Goal: Task Accomplishment & Management: Manage account settings

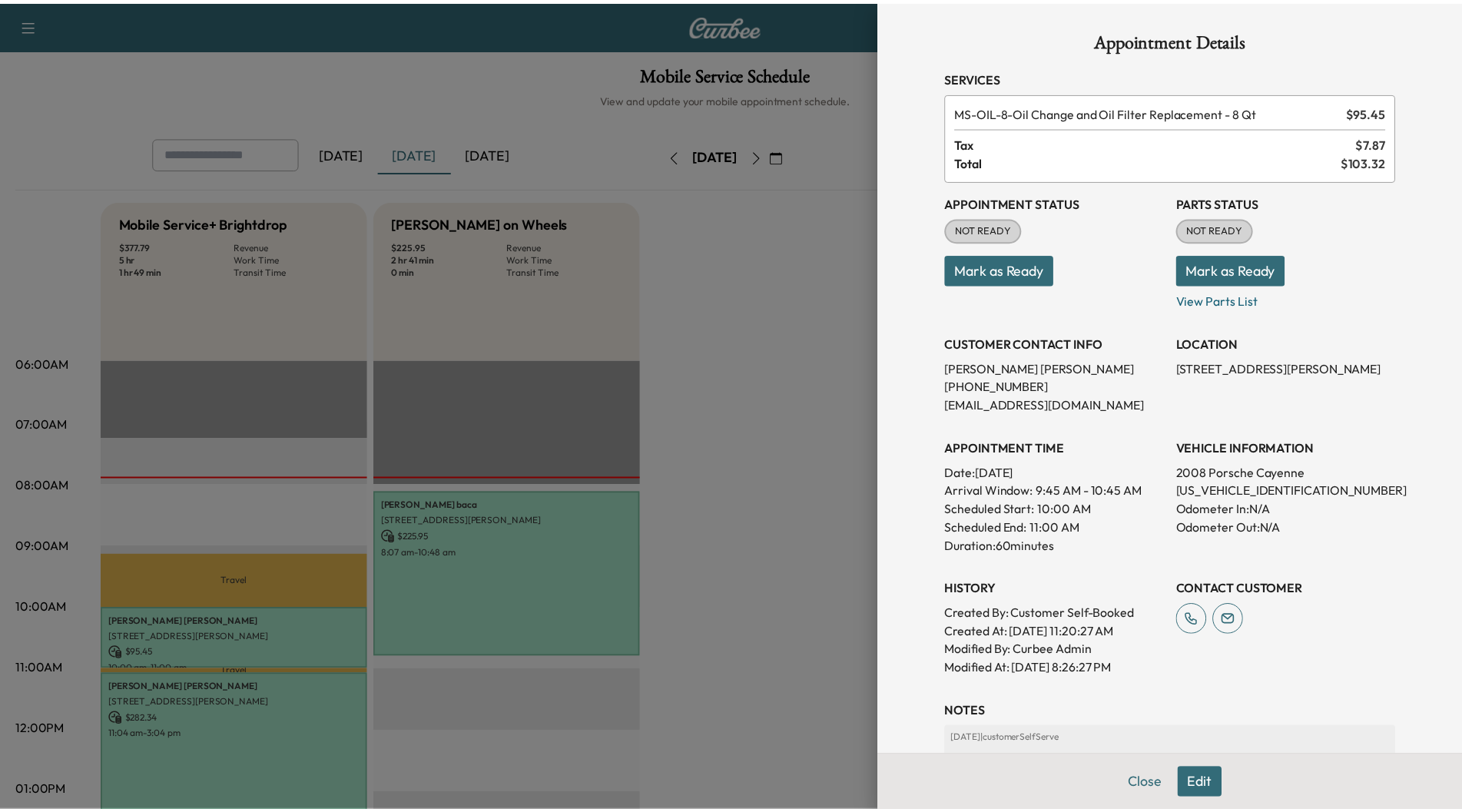
scroll to position [231, 0]
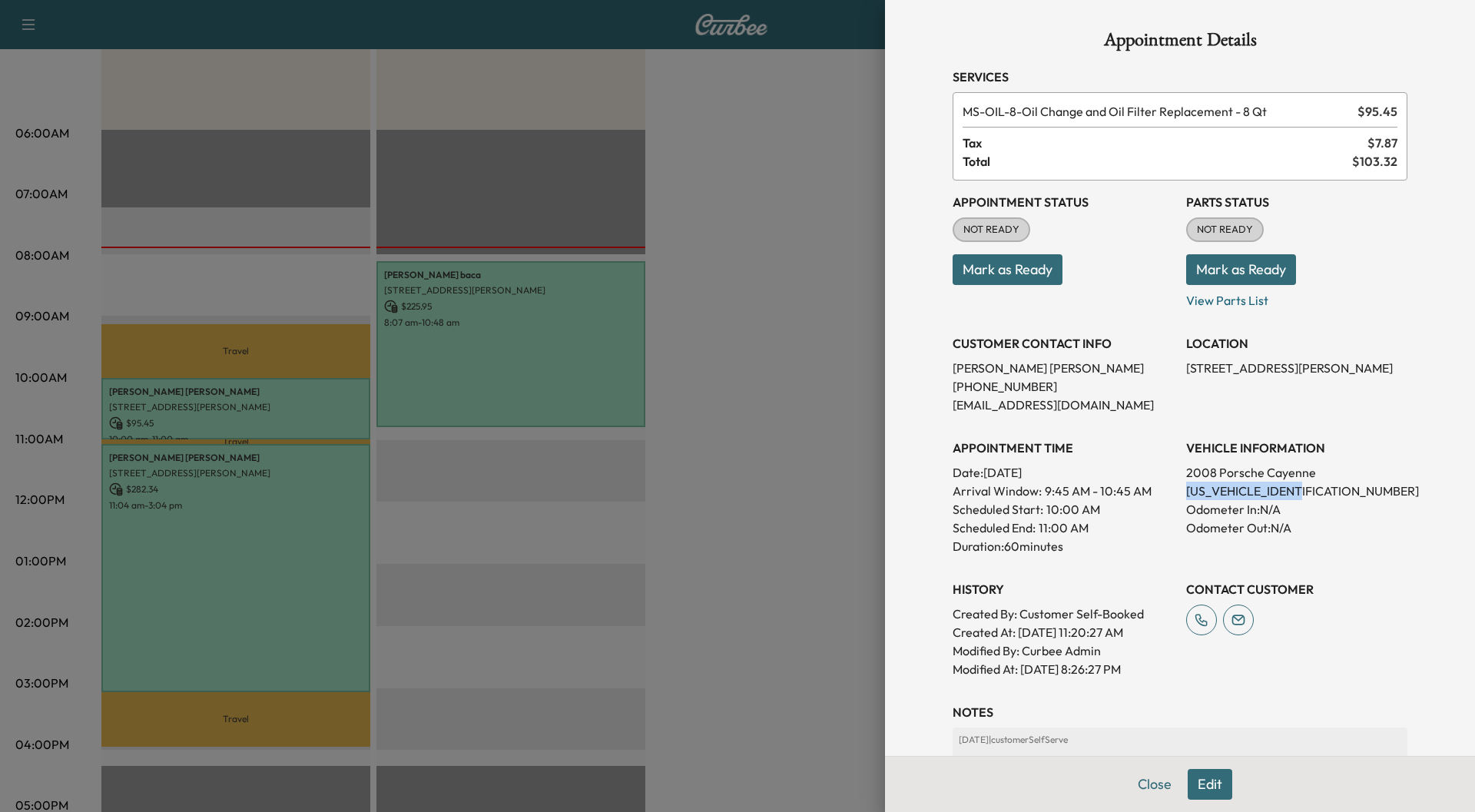
click at [1242, 269] on button "Mark as Ready" at bounding box center [1241, 269] width 110 height 31
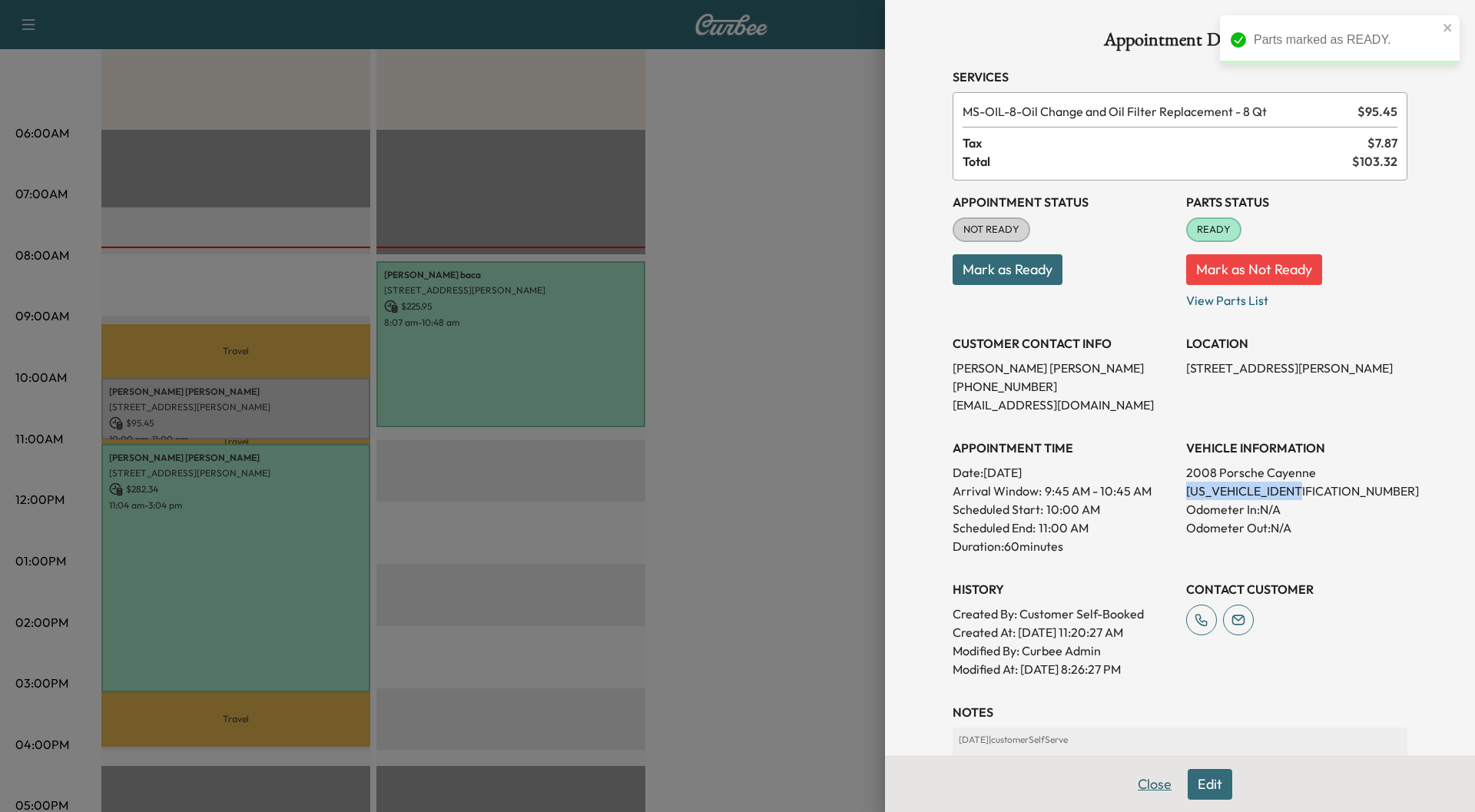
click at [1146, 789] on button "Close" at bounding box center [1155, 784] width 54 height 31
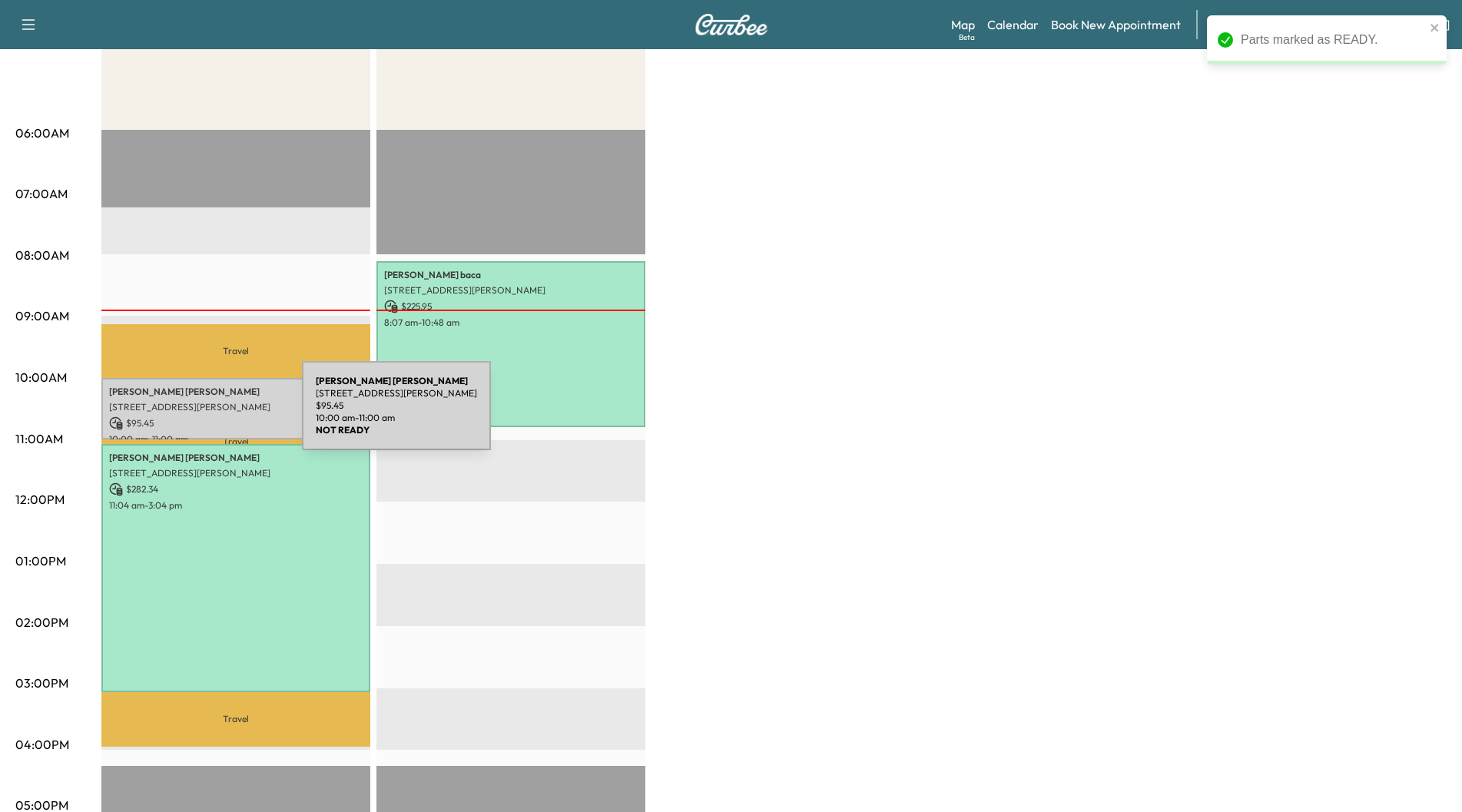
click at [188, 411] on div "[PERSON_NAME] [STREET_ADDRESS][PERSON_NAME] $ 95.45 10:00 am - 11:00 am" at bounding box center [236, 408] width 269 height 63
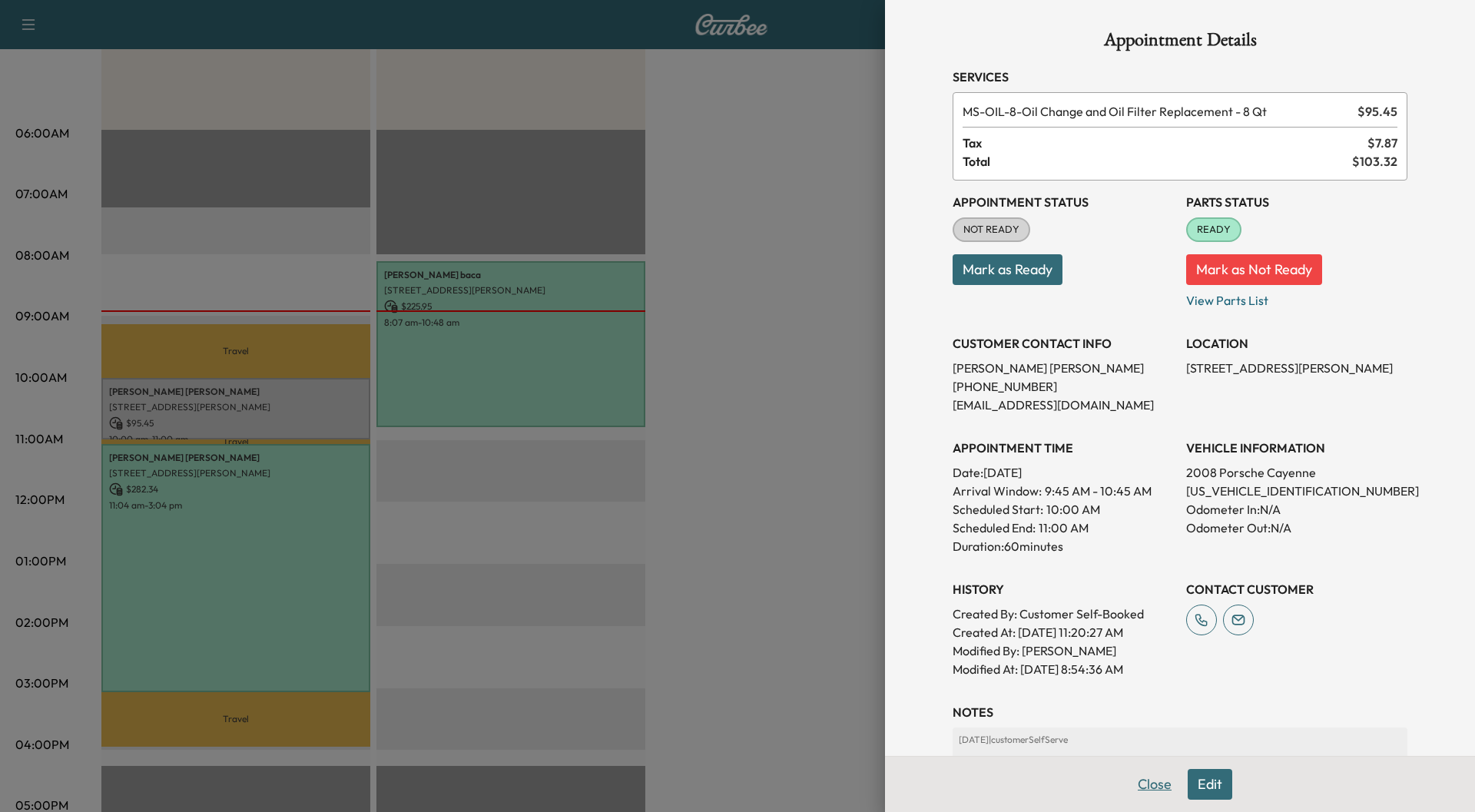
click at [1141, 784] on button "Close" at bounding box center [1155, 784] width 54 height 31
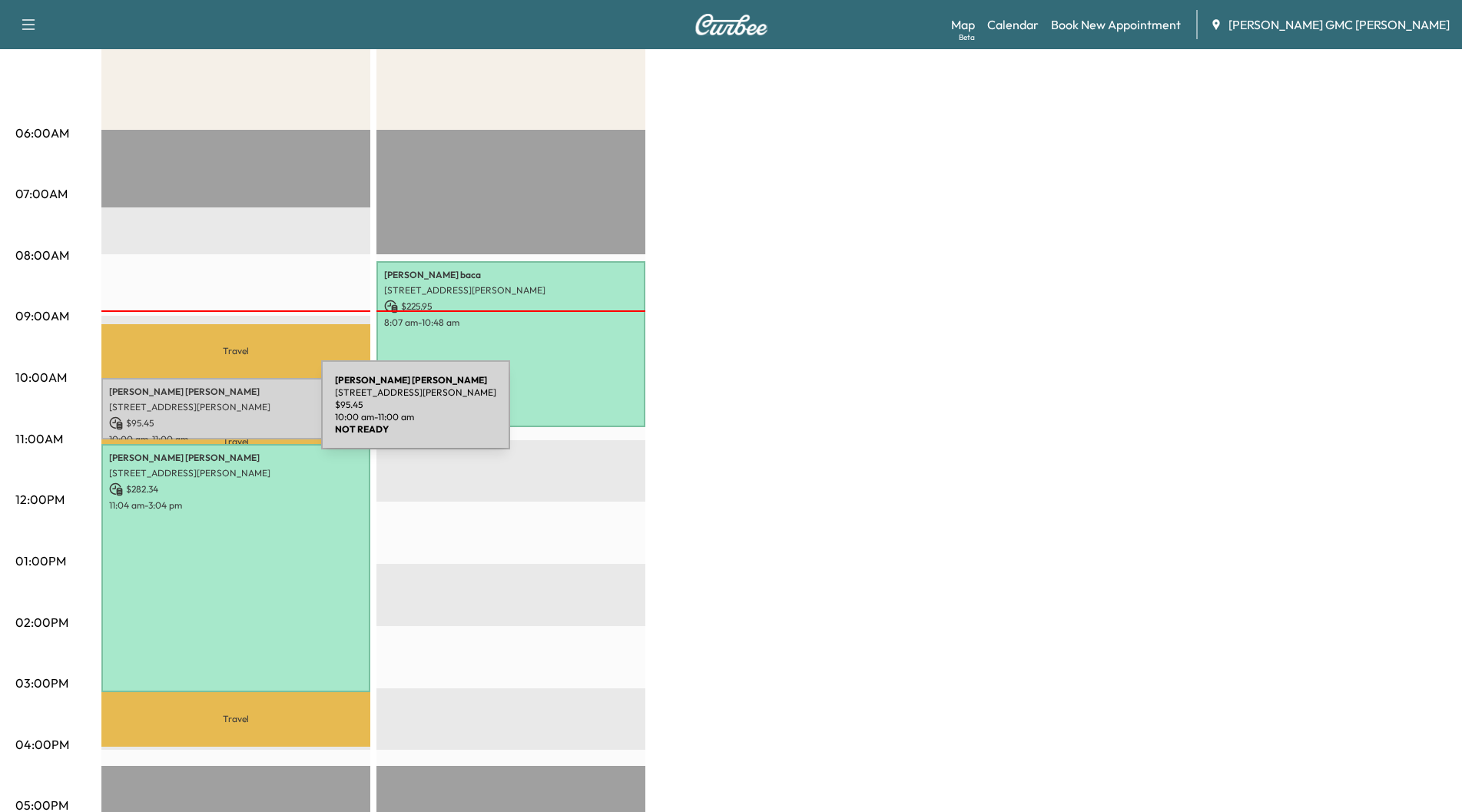
click at [206, 416] on p "$ 95.45" at bounding box center [236, 423] width 253 height 14
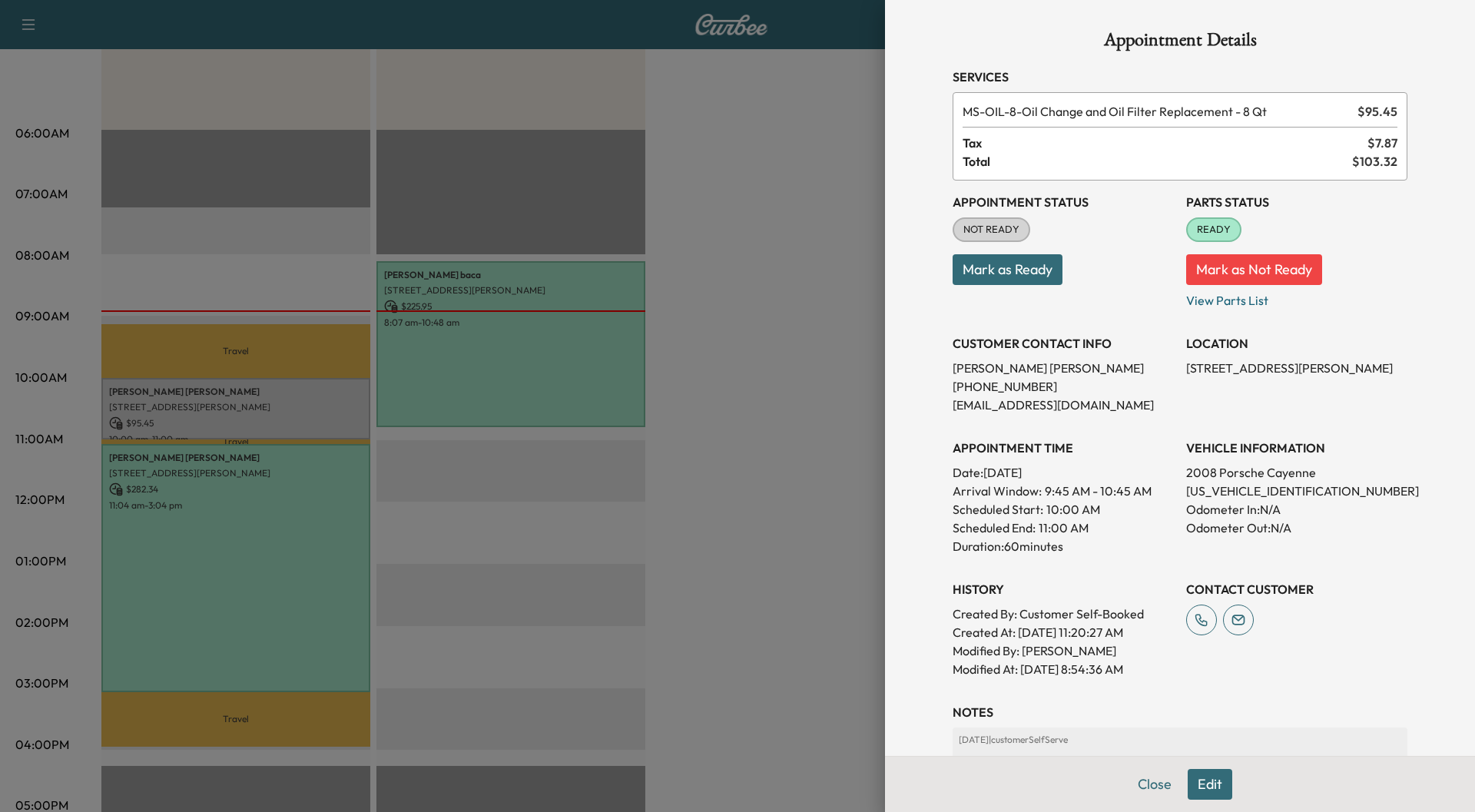
click at [191, 498] on div at bounding box center [738, 406] width 1475 height 812
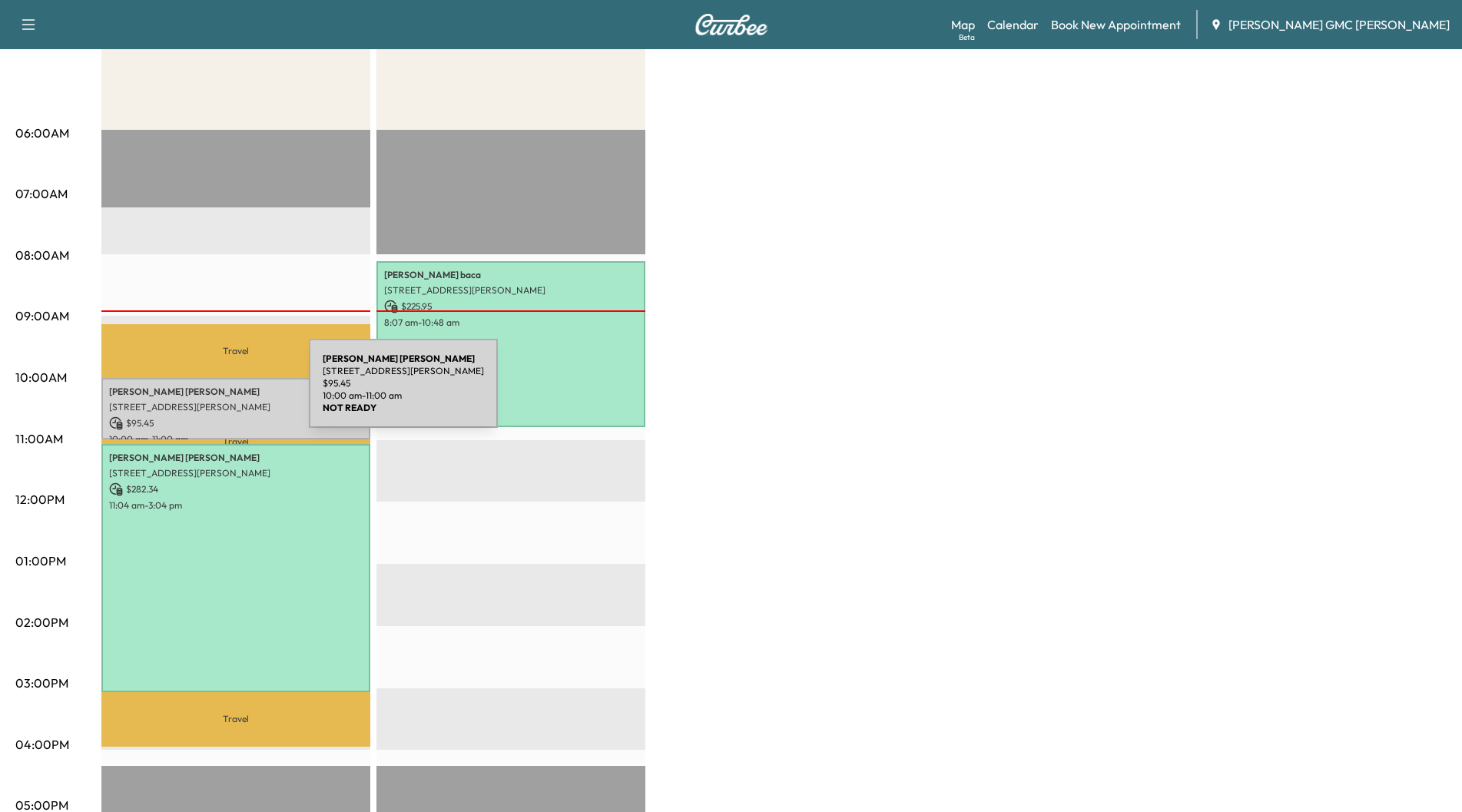
click at [194, 393] on p "[PERSON_NAME]" at bounding box center [236, 392] width 253 height 12
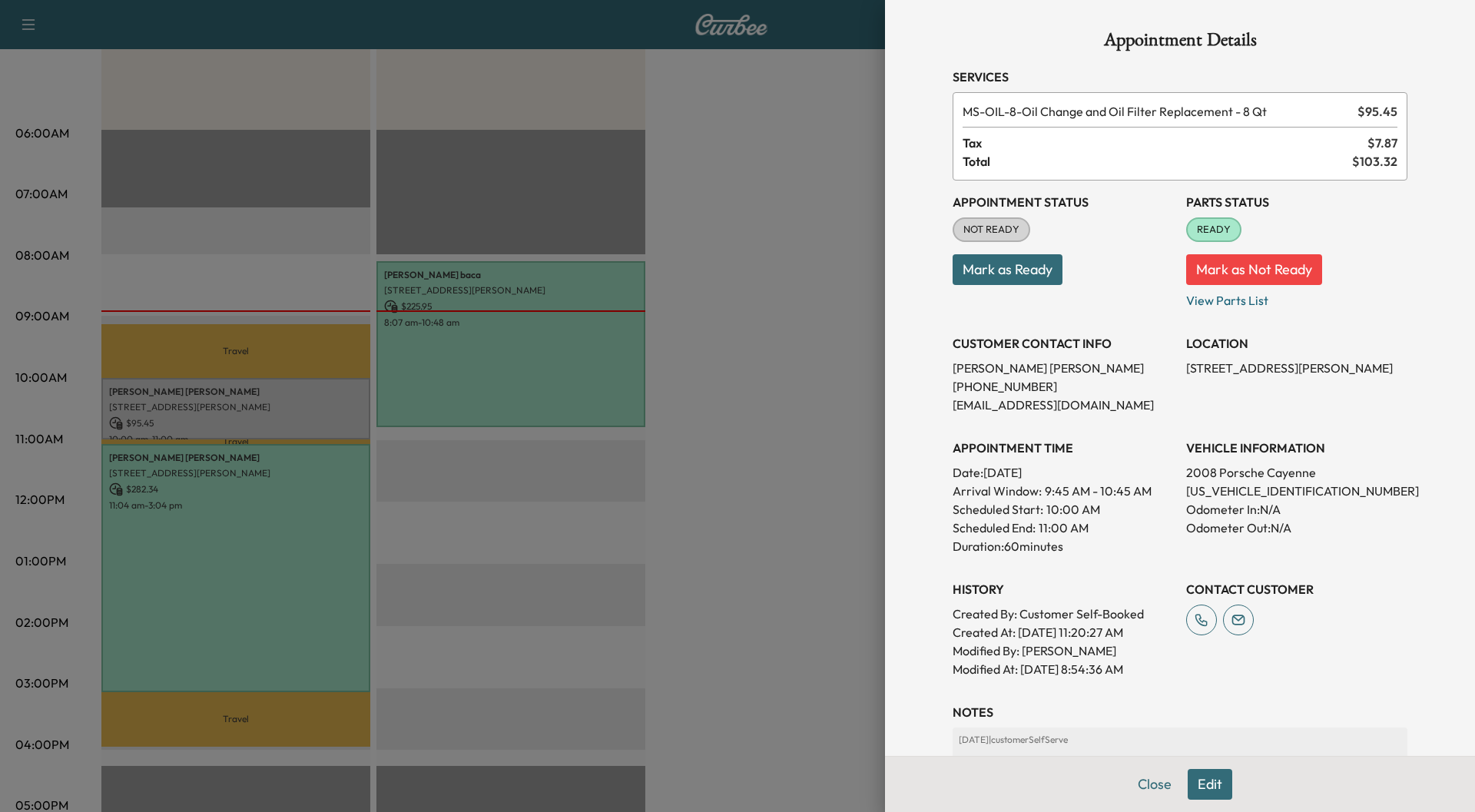
click at [191, 533] on div at bounding box center [738, 406] width 1475 height 812
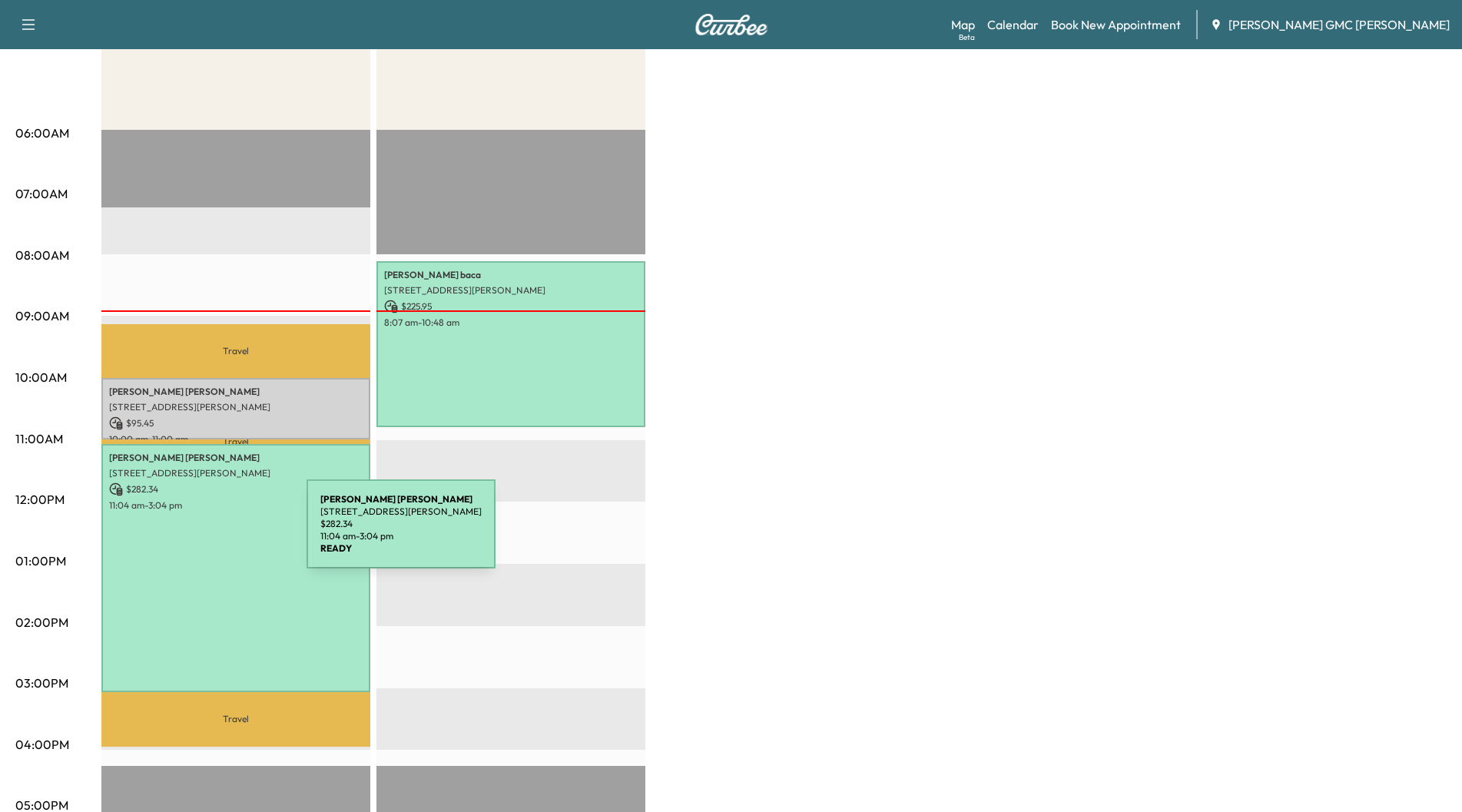
click at [191, 533] on div "[PERSON_NAME] [STREET_ADDRESS][PERSON_NAME] $ 282.34 11:04 am - 3:04 pm" at bounding box center [236, 568] width 269 height 248
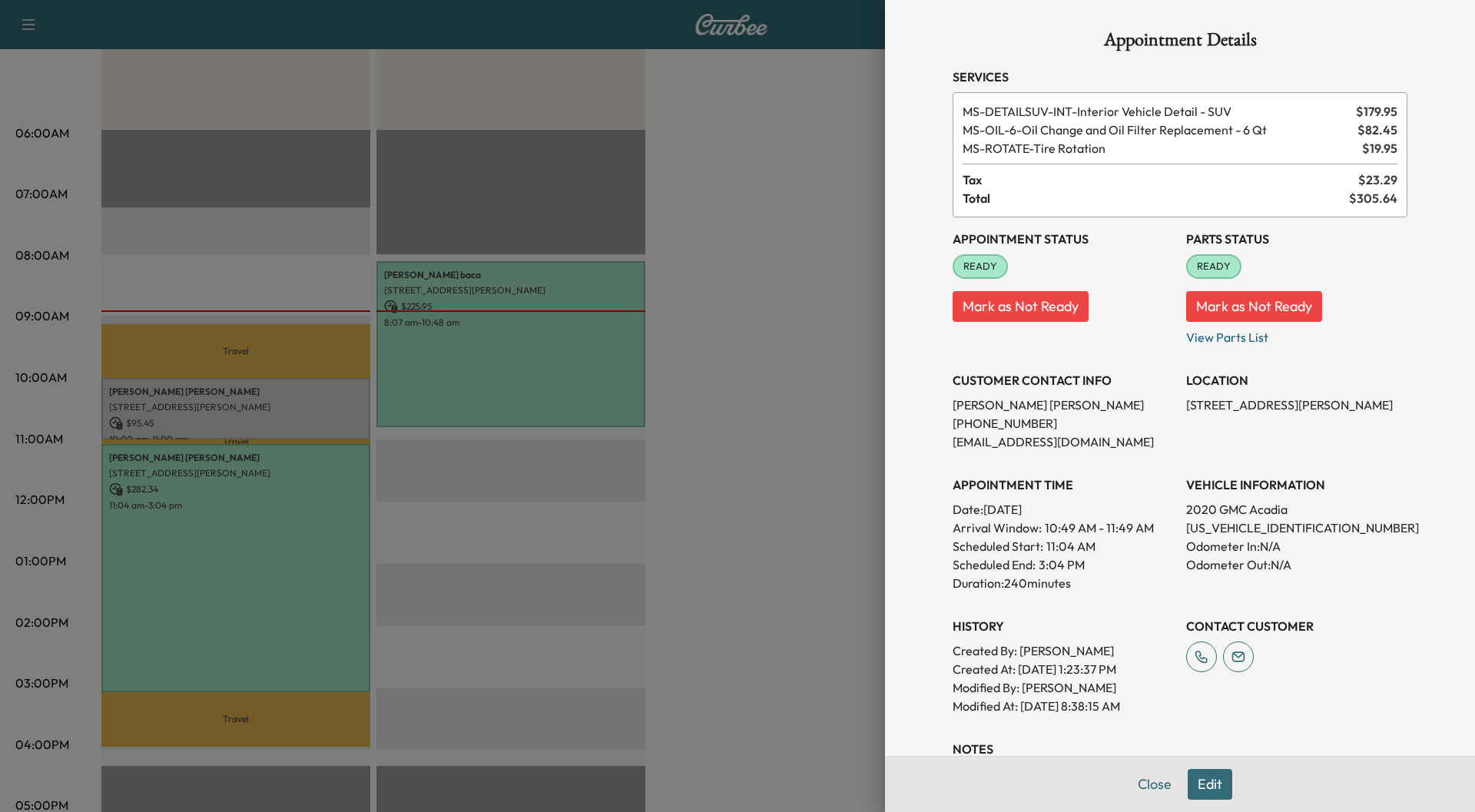
click at [191, 533] on div at bounding box center [738, 406] width 1475 height 812
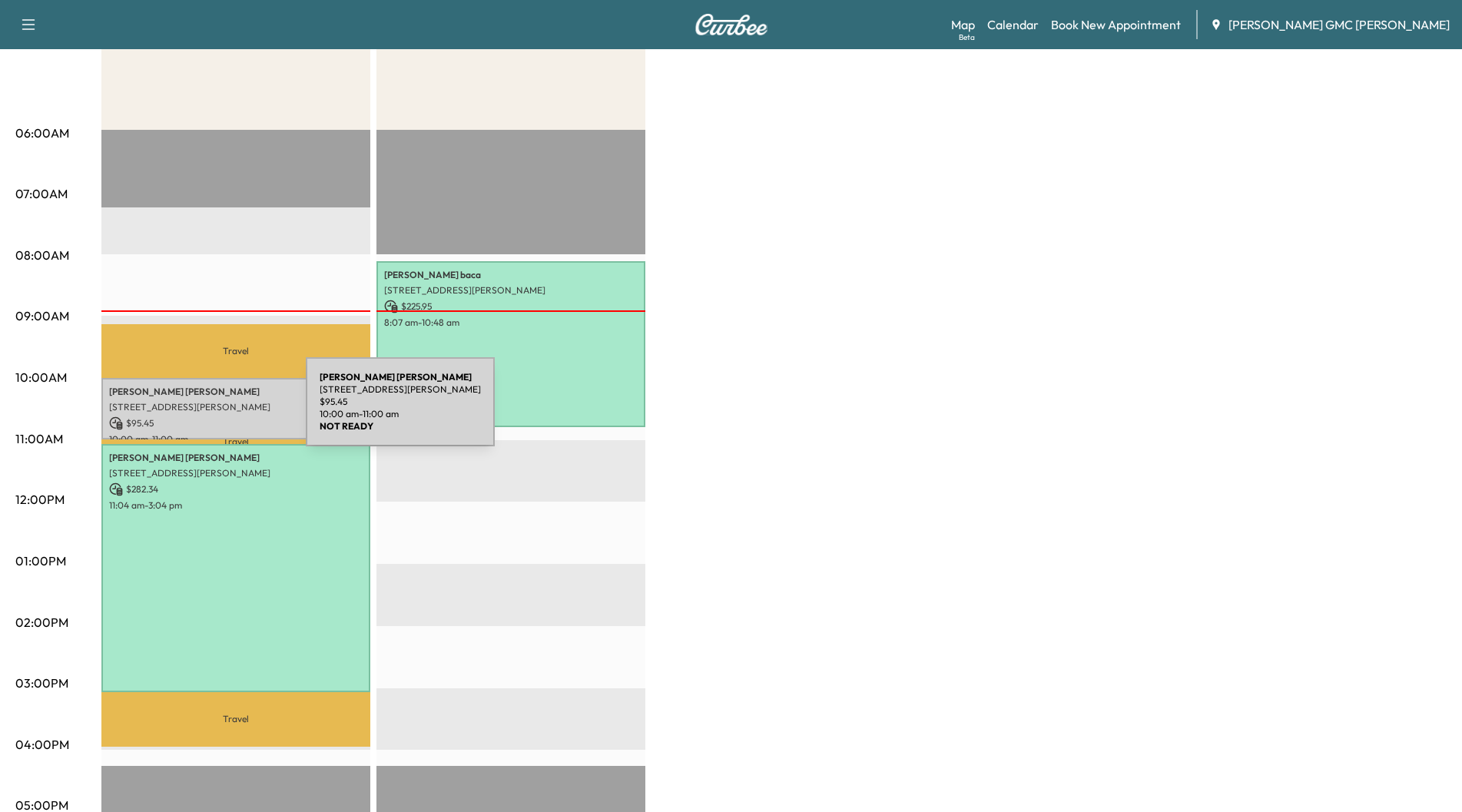
click at [191, 411] on div "[PERSON_NAME] [STREET_ADDRESS][PERSON_NAME] $ 95.45 10:00 am - 11:00 am" at bounding box center [236, 408] width 269 height 63
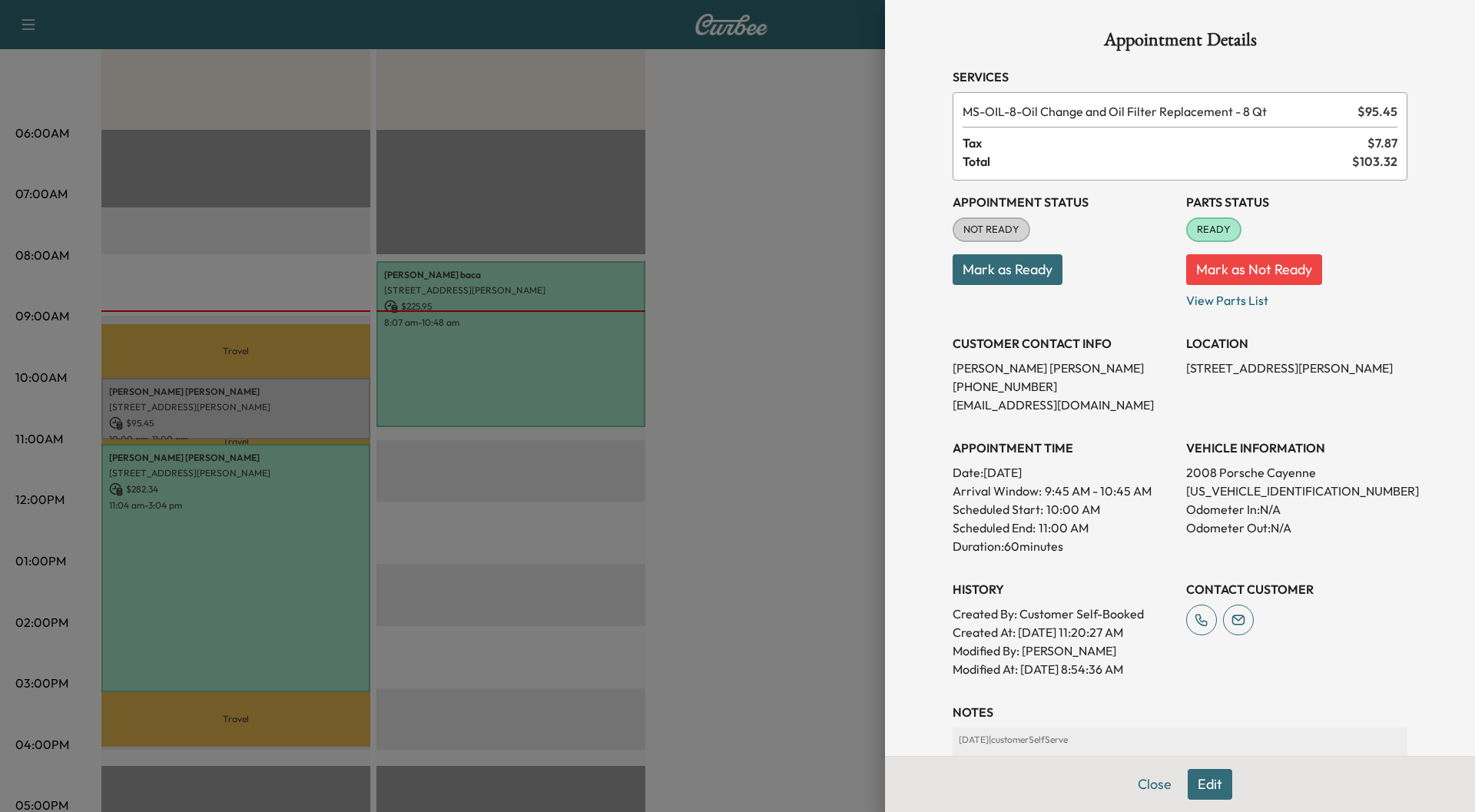
click at [194, 508] on div at bounding box center [738, 406] width 1475 height 812
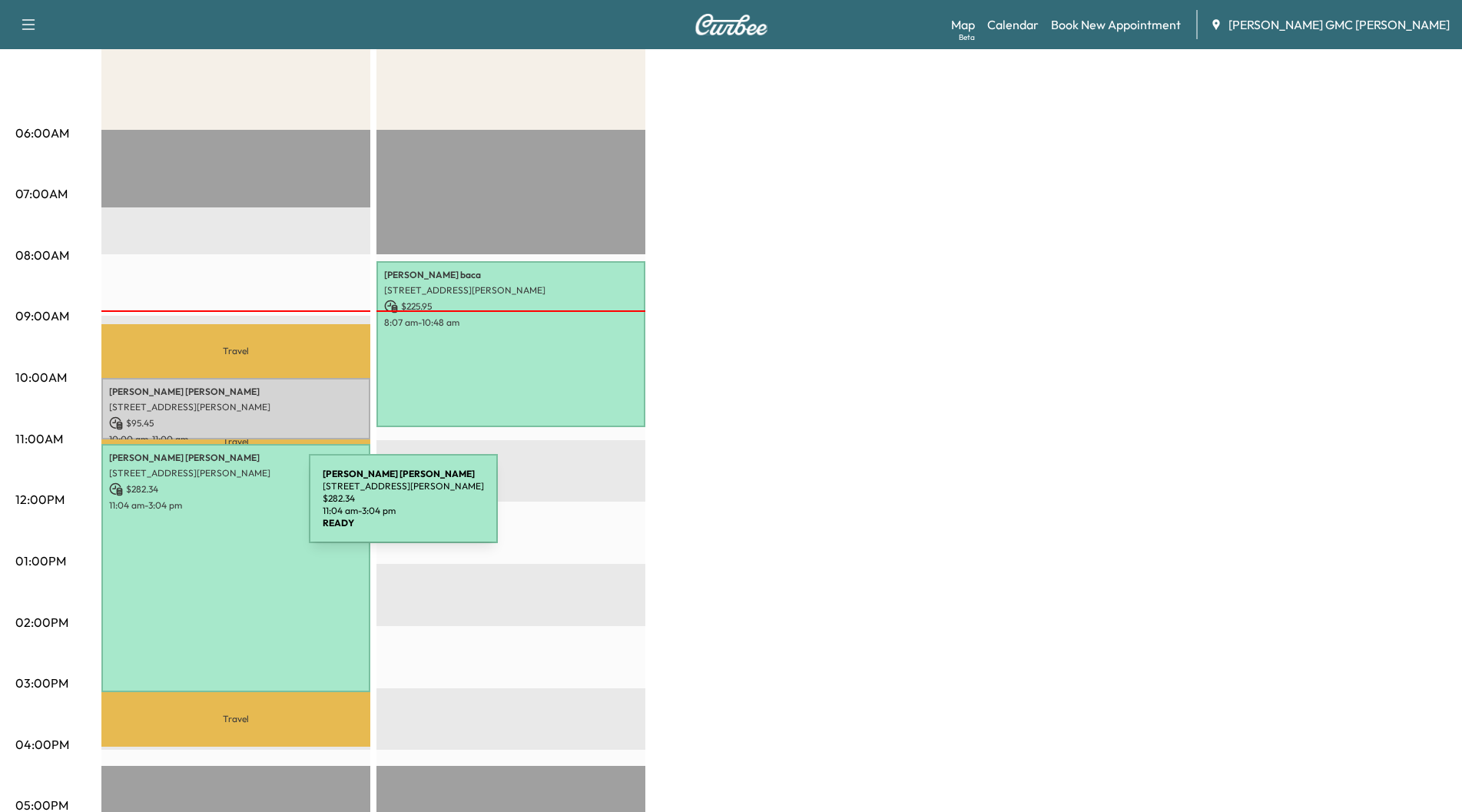
click at [194, 508] on div "[PERSON_NAME] [STREET_ADDRESS][PERSON_NAME] $ 282.34 11:04 am - 3:04 pm" at bounding box center [236, 568] width 269 height 248
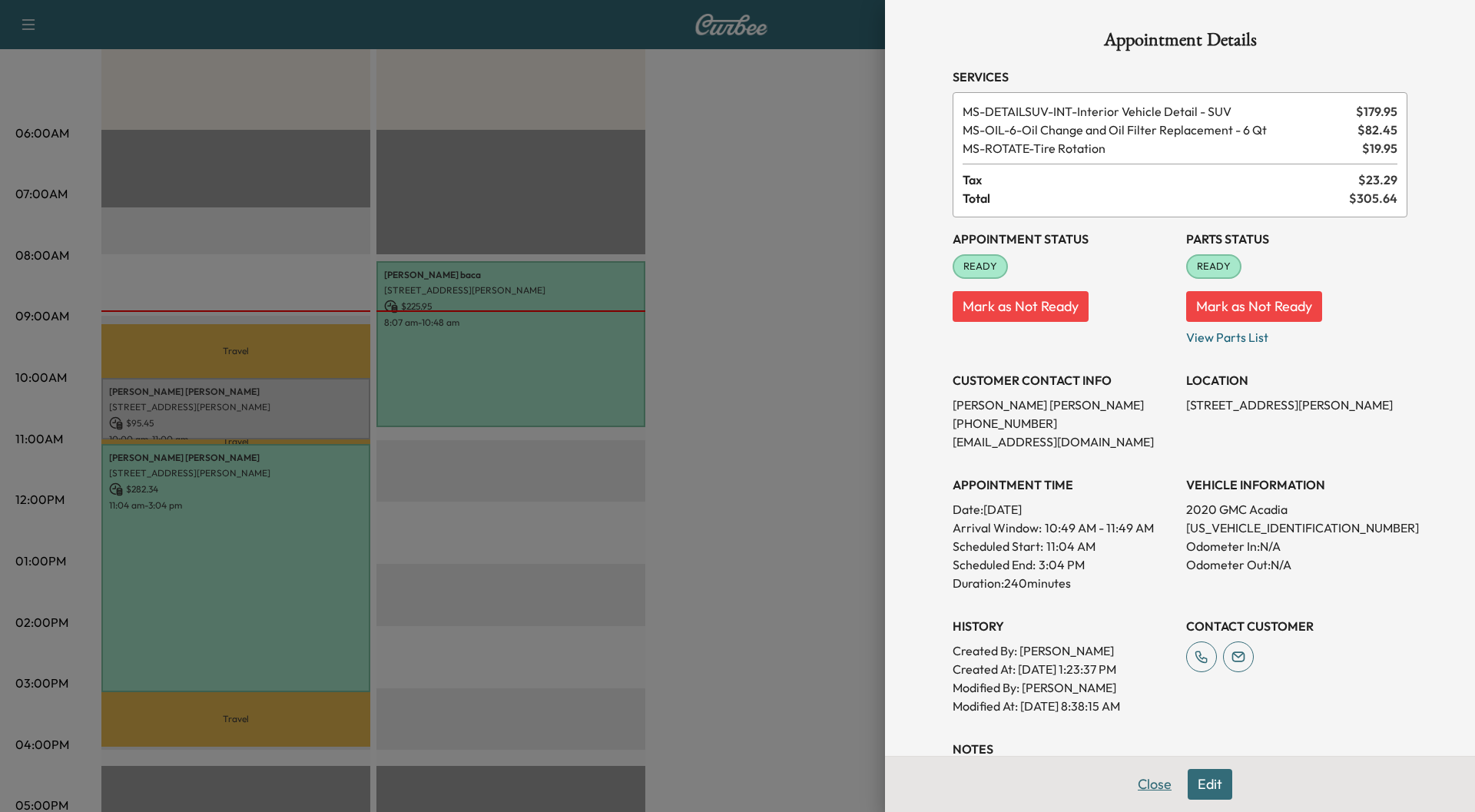
click at [1156, 787] on button "Close" at bounding box center [1155, 784] width 54 height 31
